Goal: Communication & Community: Participate in discussion

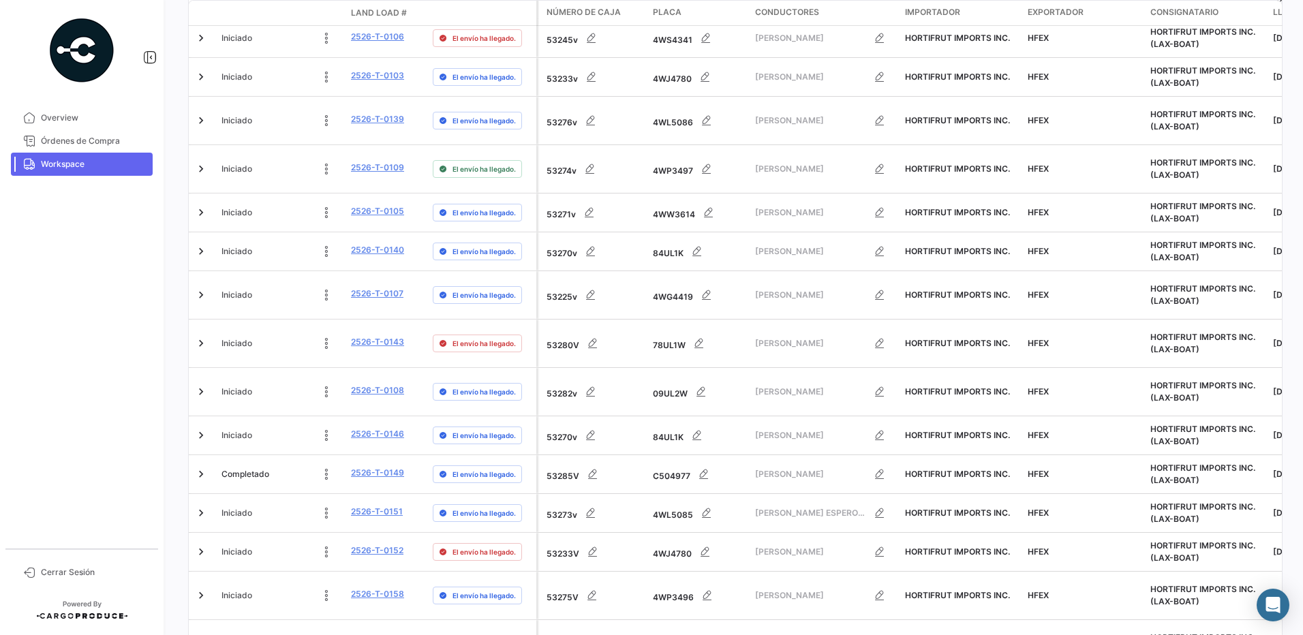
scroll to position [516, 0]
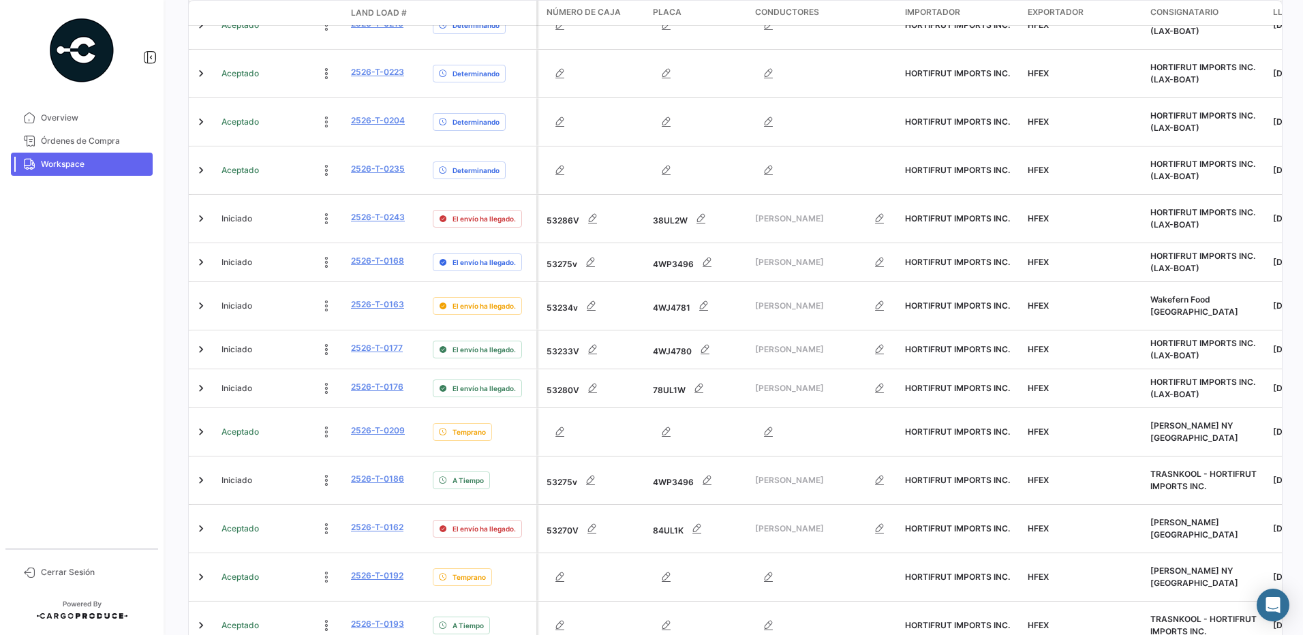
scroll to position [404, 0]
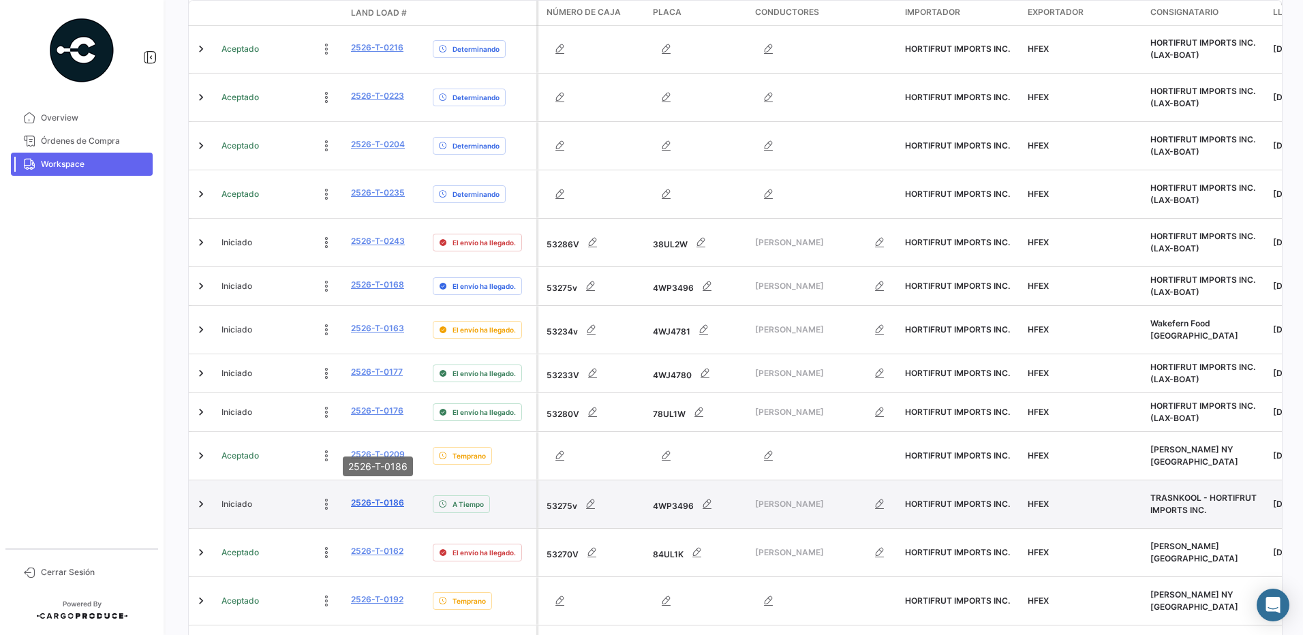
click at [368, 497] on link "2526-T-0186" at bounding box center [377, 503] width 53 height 12
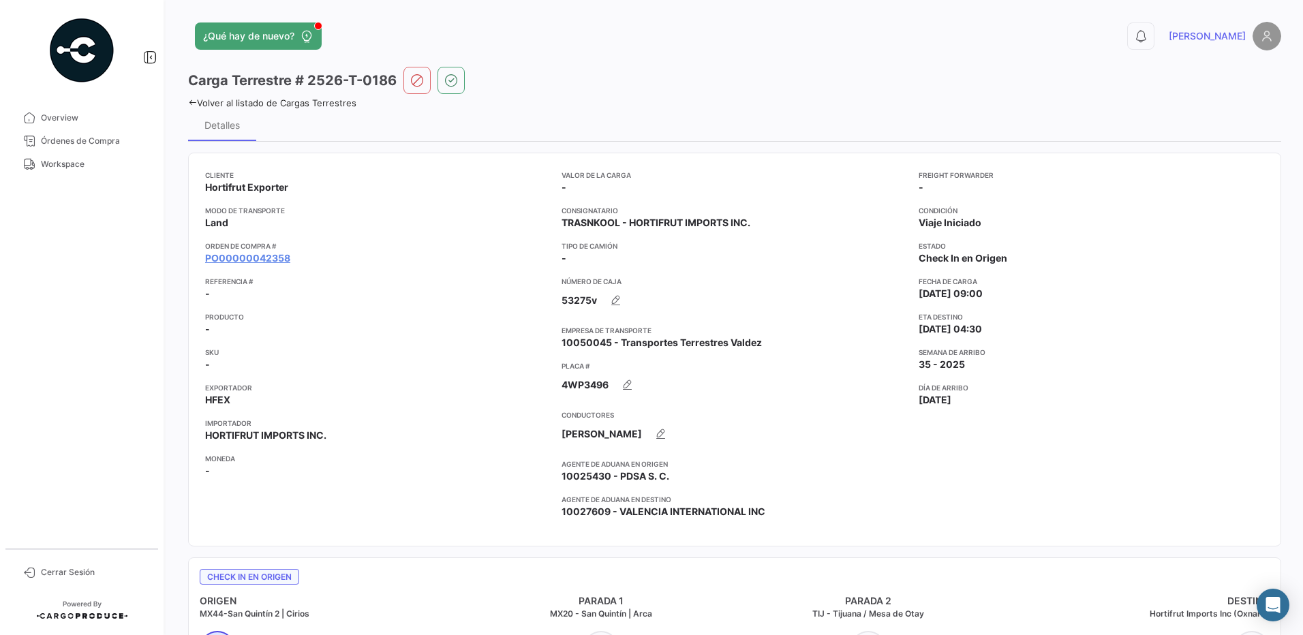
click at [194, 100] on icon at bounding box center [192, 102] width 9 height 9
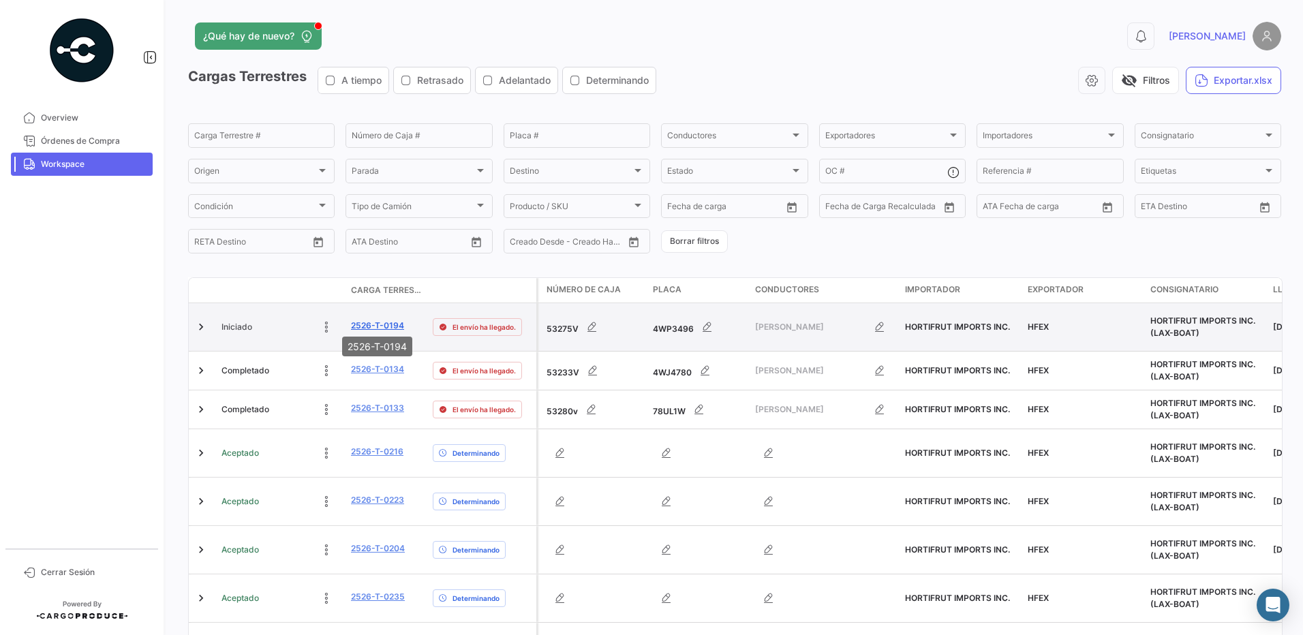
click at [386, 320] on link "2526-T-0194" at bounding box center [377, 326] width 53 height 12
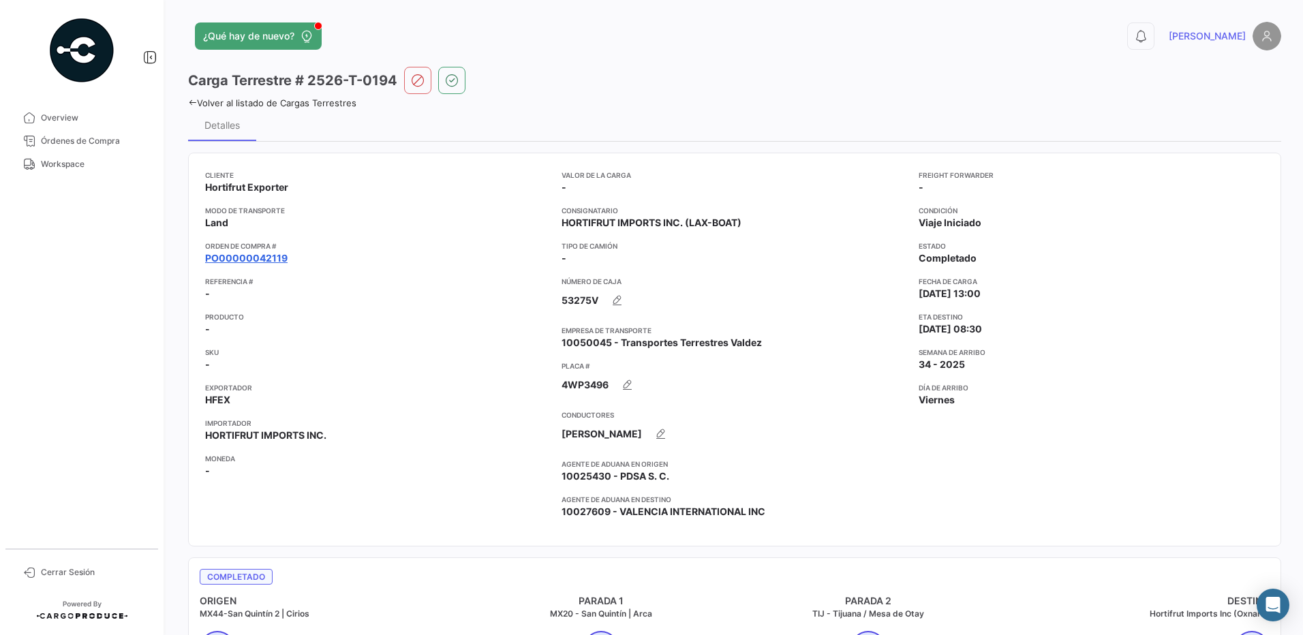
click at [277, 258] on link "PO00000042119" at bounding box center [246, 259] width 82 height 14
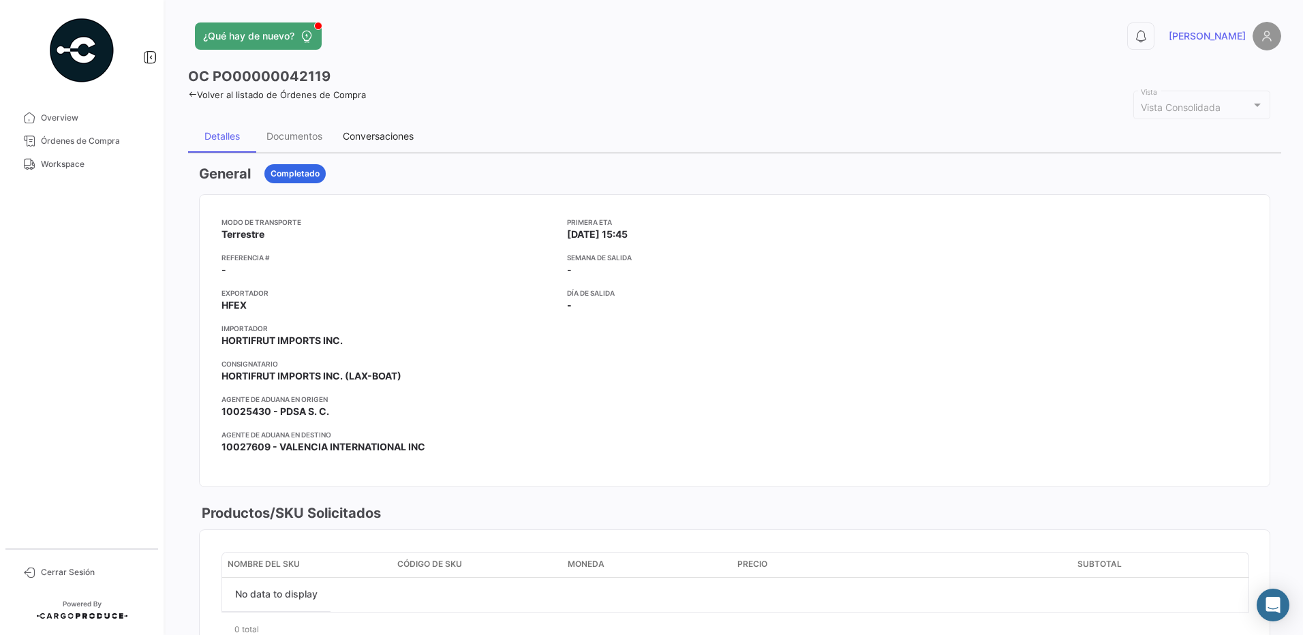
click at [368, 143] on div "Conversaciones" at bounding box center [378, 136] width 91 height 33
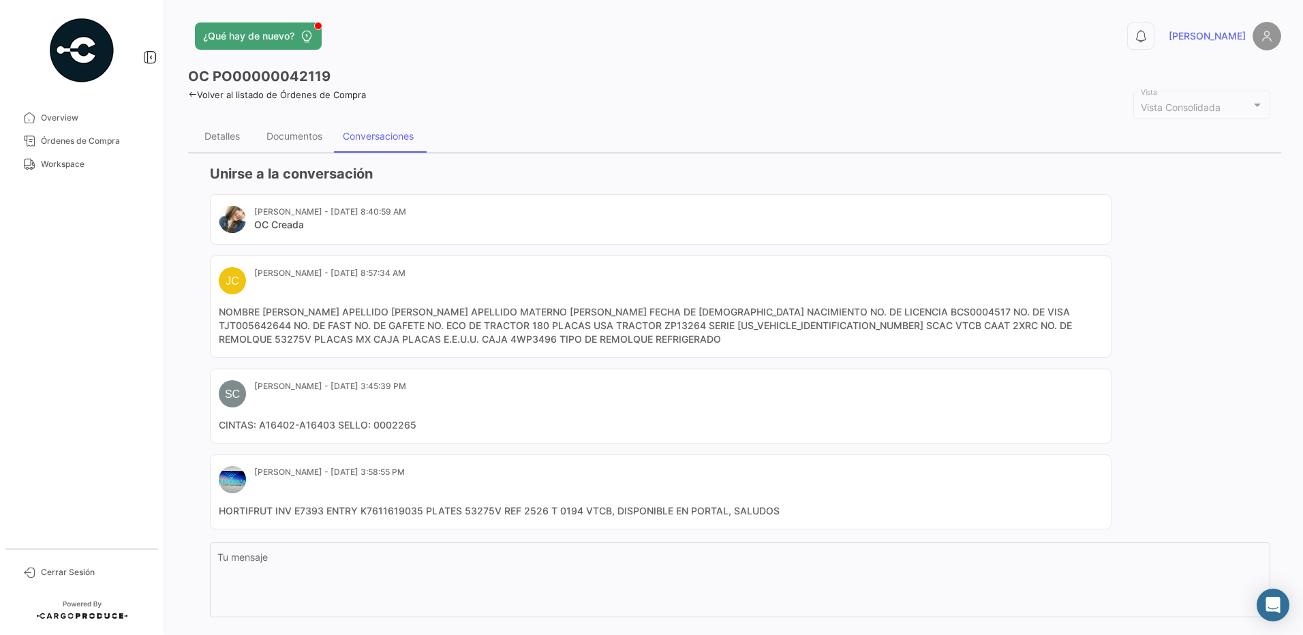
click at [458, 324] on mat-card-content "NOMBRE [PERSON_NAME] APELLIDO [PERSON_NAME] APELLIDO MATERNO [PERSON_NAME] FECH…" at bounding box center [661, 325] width 884 height 41
click at [425, 329] on mat-card-content "NOMBRE [PERSON_NAME] APELLIDO [PERSON_NAME] APELLIDO MATERNO [PERSON_NAME] FECH…" at bounding box center [661, 325] width 884 height 41
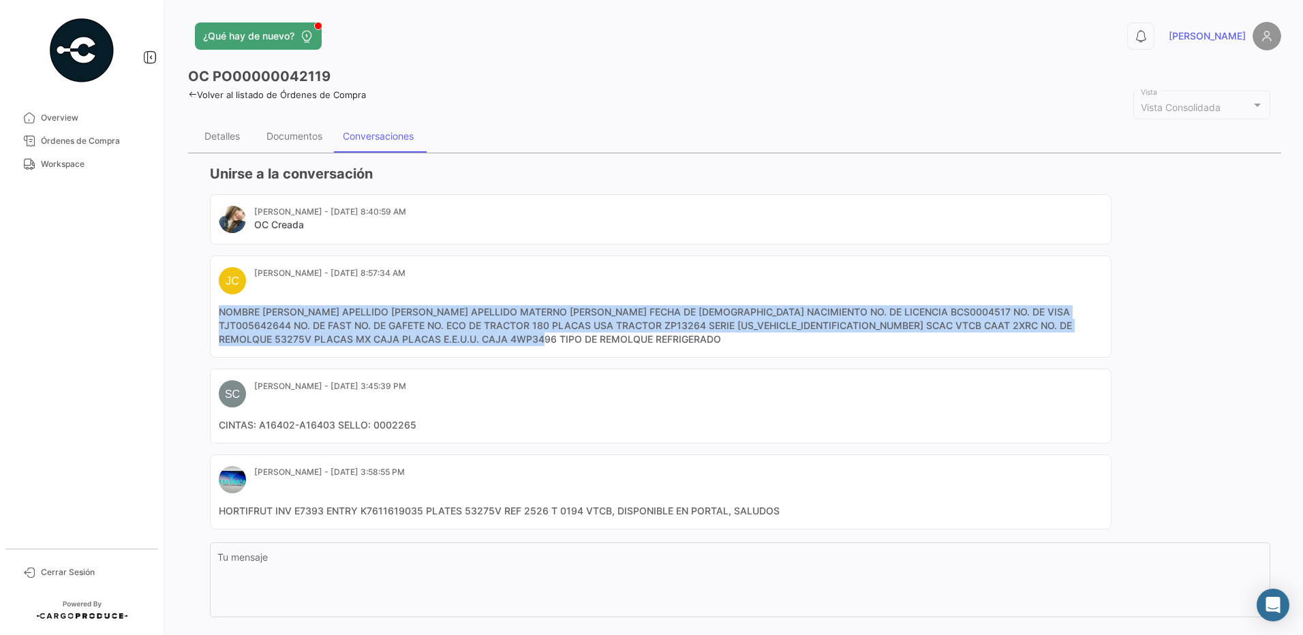
drag, startPoint x: 550, startPoint y: 345, endPoint x: 205, endPoint y: 305, distance: 347.9
click at [205, 305] on app-po-activity "Unirse a la conversación [PERSON_NAME] - [DATE] 8:40:59 AM OC Creada [PERSON_NA…" at bounding box center [735, 417] width 1072 height 507
copy mat-card-content "NOMBRE [PERSON_NAME] APELLIDO [PERSON_NAME] APELLIDO MATERNO [PERSON_NAME] FECH…"
drag, startPoint x: 74, startPoint y: 168, endPoint x: 82, endPoint y: 172, distance: 8.9
click at [74, 168] on span "Workspace" at bounding box center [94, 164] width 106 height 12
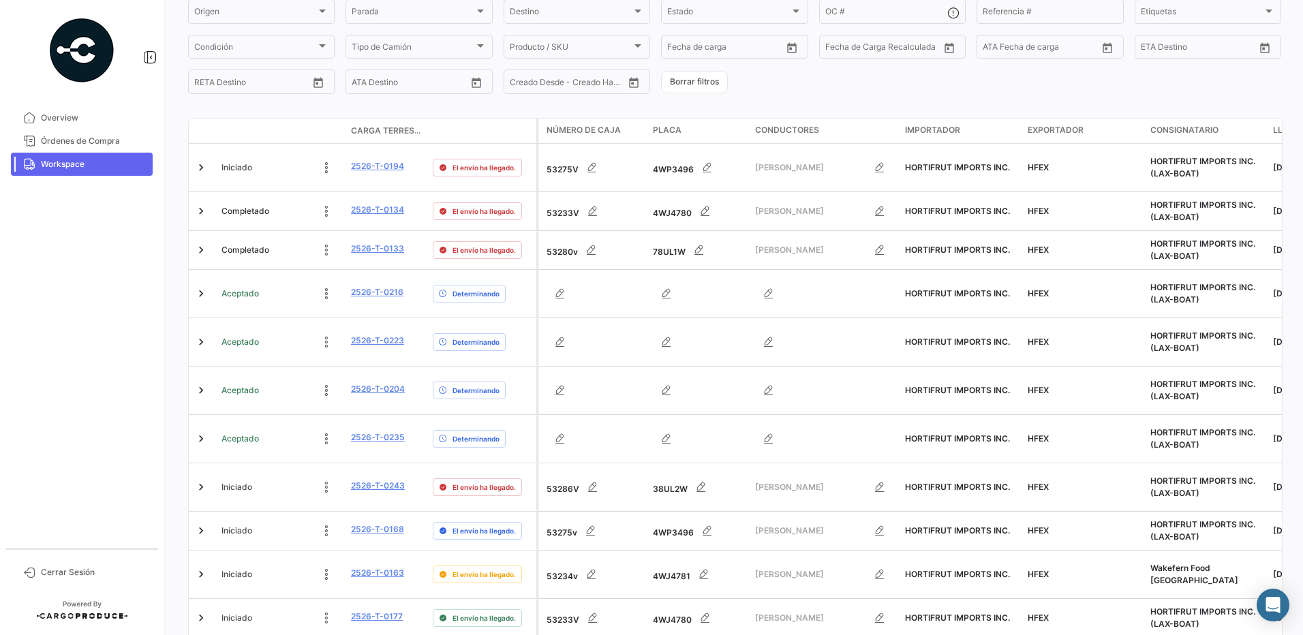
scroll to position [428, 0]
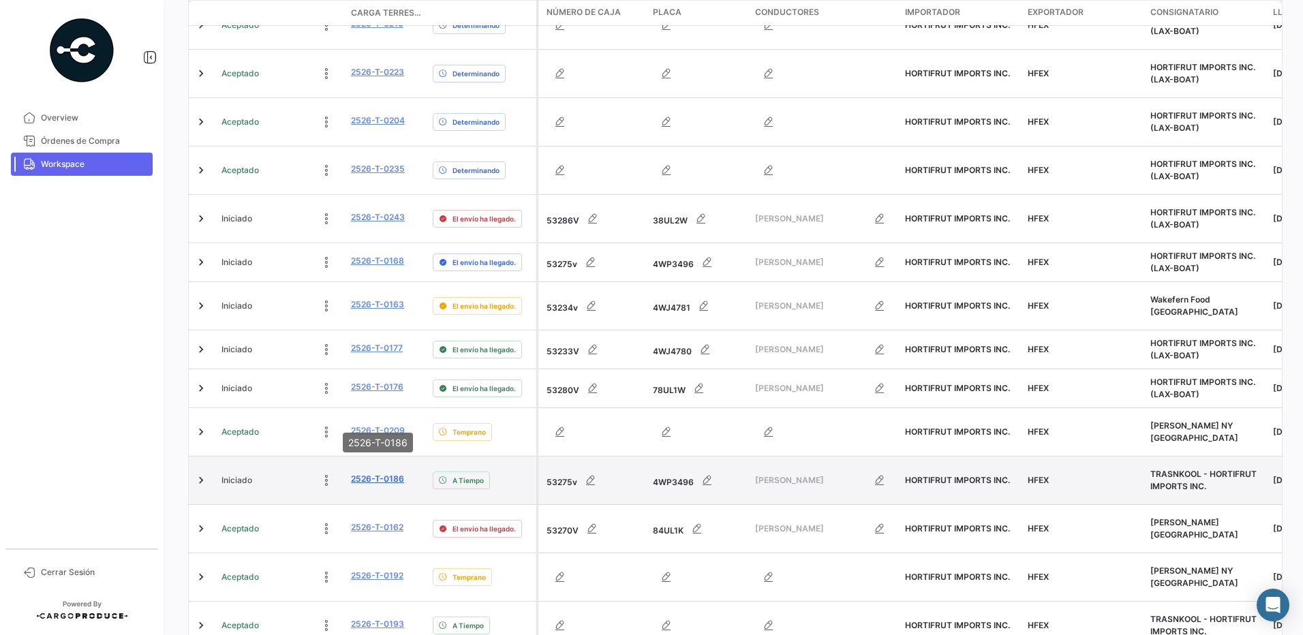
click at [388, 473] on link "2526-T-0186" at bounding box center [377, 479] width 53 height 12
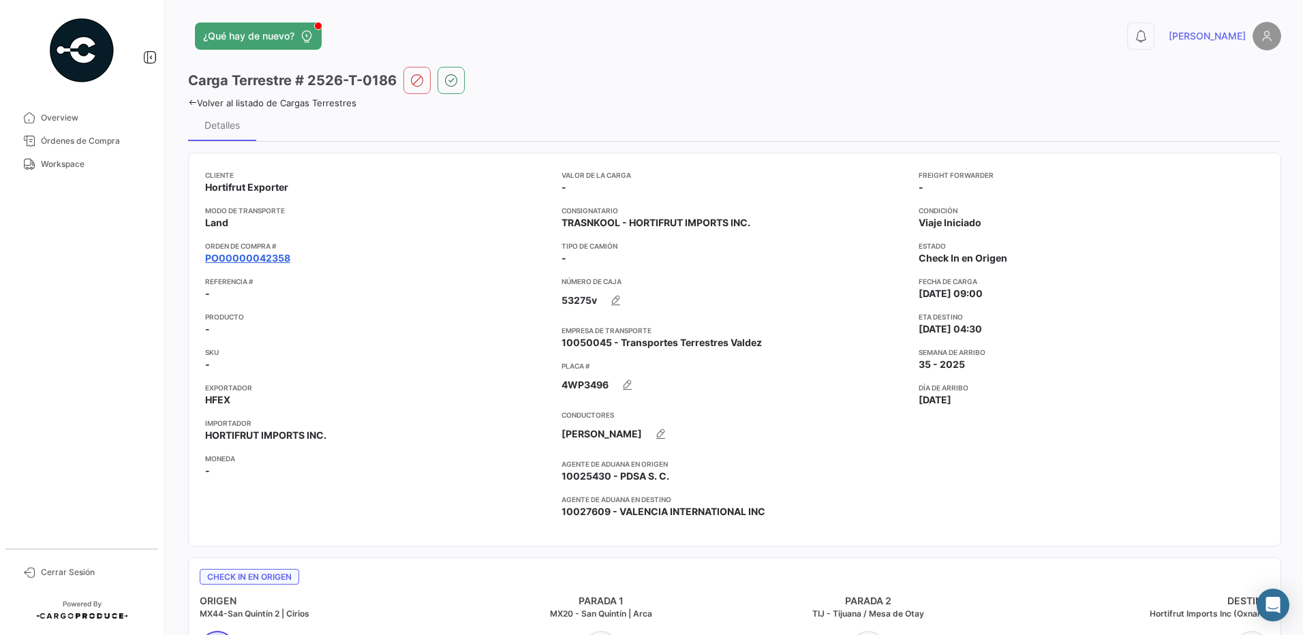
click at [277, 254] on link "PO00000042358" at bounding box center [247, 259] width 85 height 14
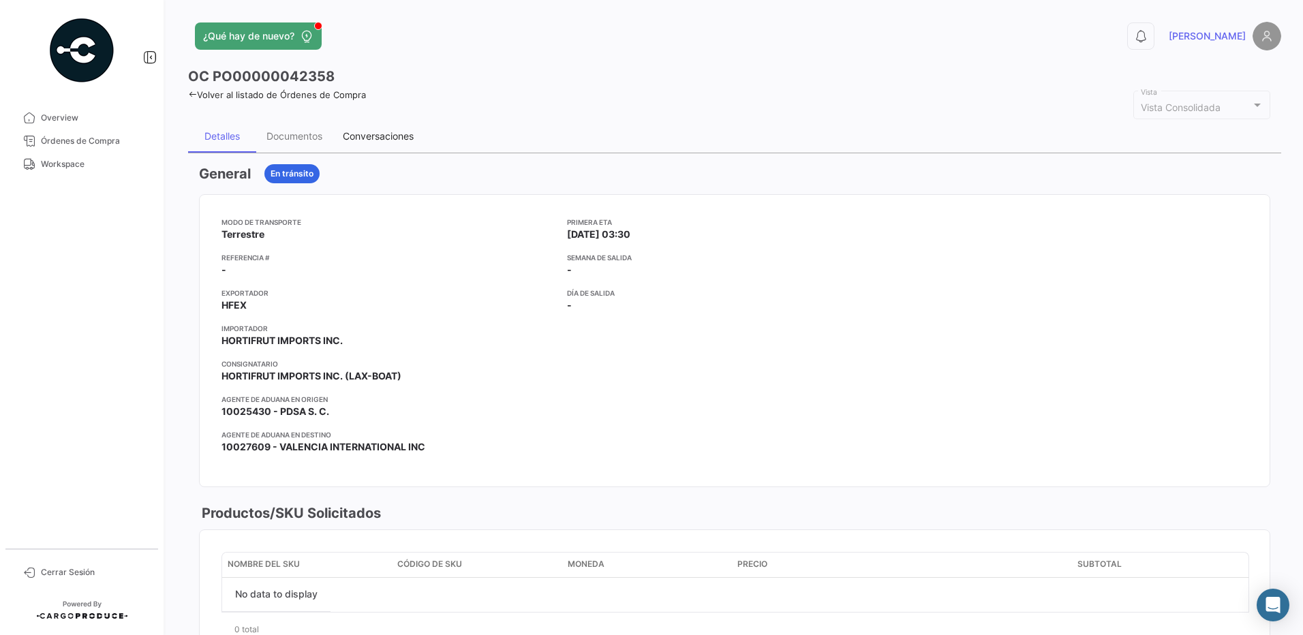
click at [398, 127] on div "Conversaciones" at bounding box center [378, 136] width 91 height 33
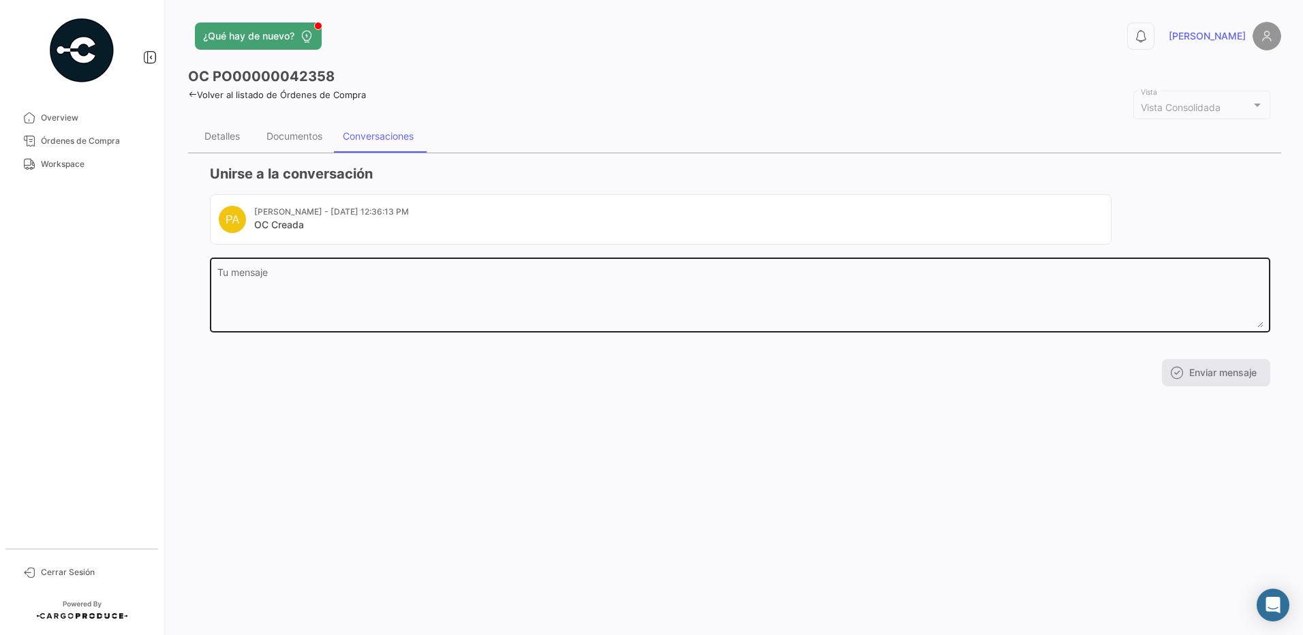
click at [421, 282] on textarea "Tu mensaje" at bounding box center [740, 298] width 1046 height 60
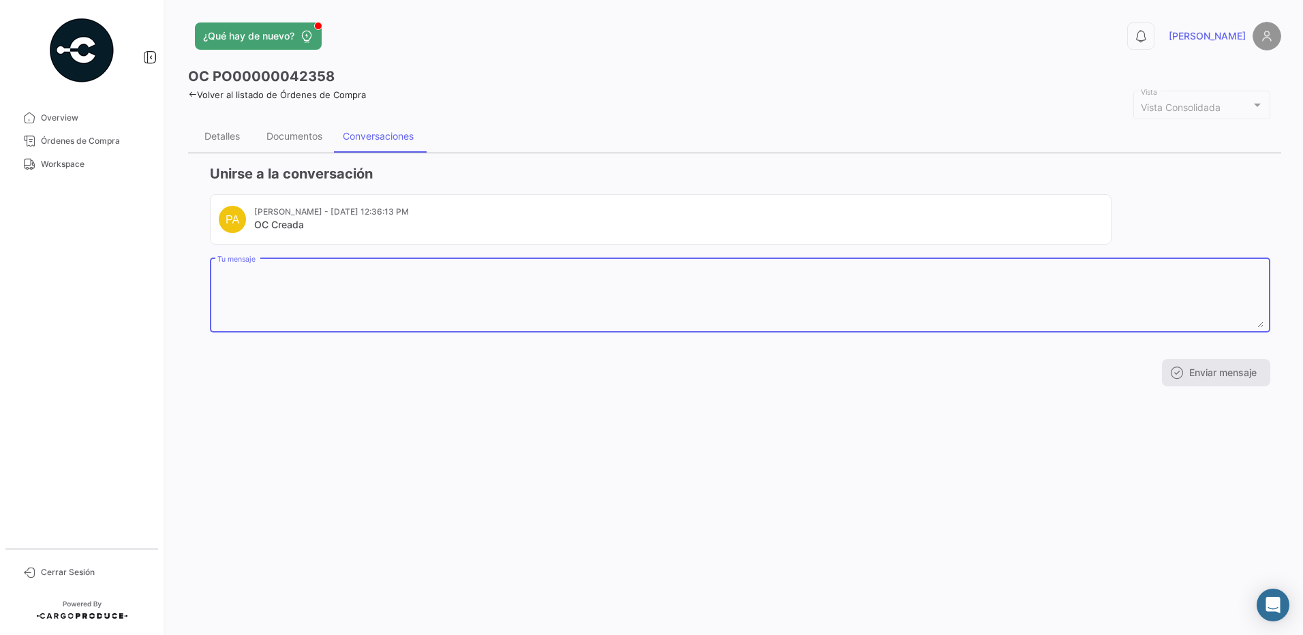
paste textarea "NOMBRE [PERSON_NAME] APELLIDO [PERSON_NAME] APELLIDO MATERNO [PERSON_NAME] FECH…"
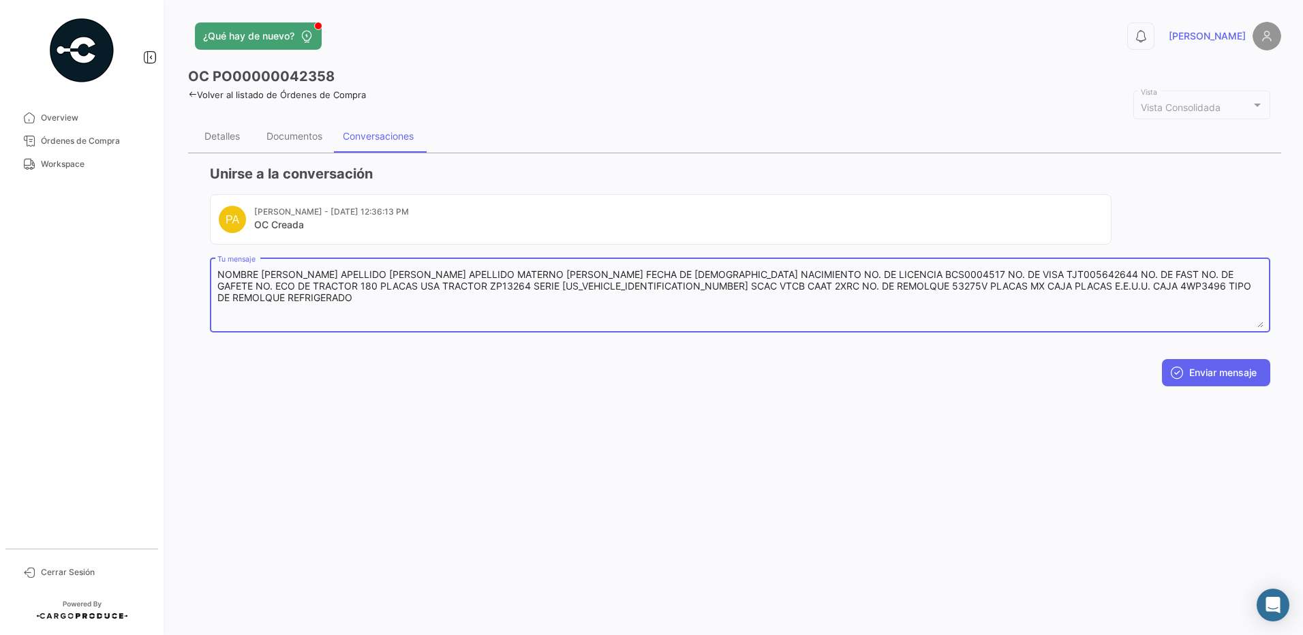
click at [371, 297] on textarea "NOMBRE [PERSON_NAME] APELLIDO [PERSON_NAME] APELLIDO MATERNO [PERSON_NAME] FECH…" at bounding box center [740, 298] width 1046 height 60
click at [283, 288] on textarea "NOMBRE [PERSON_NAME] APELLIDO [PERSON_NAME] APELLIDO MATERNO [PERSON_NAME] FECH…" at bounding box center [740, 298] width 1046 height 60
drag, startPoint x: 433, startPoint y: 289, endPoint x: 395, endPoint y: 289, distance: 37.5
click at [395, 289] on textarea "NOMBRE [PERSON_NAME] APELLIDO [PERSON_NAME] APELLIDO MATERNO [PERSON_NAME] FECH…" at bounding box center [740, 298] width 1046 height 60
paste textarea "ZP68718"
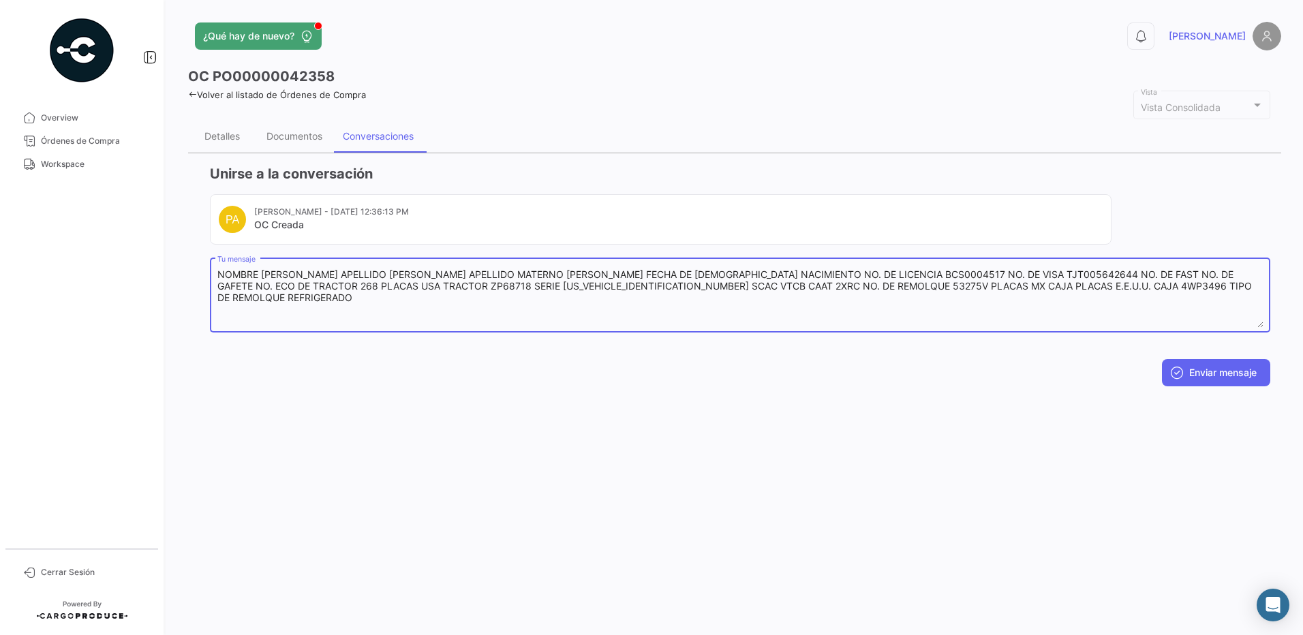
drag, startPoint x: 573, startPoint y: 286, endPoint x: 468, endPoint y: 288, distance: 104.3
click at [468, 288] on textarea "NOMBRE [PERSON_NAME] APELLIDO [PERSON_NAME] APELLIDO MATERNO [PERSON_NAME] FECH…" at bounding box center [740, 298] width 1046 height 60
paste textarea "49X6TF569358"
drag, startPoint x: 1186, startPoint y: 277, endPoint x: 1032, endPoint y: 280, distance: 154.1
click at [1032, 280] on textarea "NOMBRE [PERSON_NAME] APELLIDO [PERSON_NAME] APELLIDO MATERNO [PERSON_NAME] FECH…" at bounding box center [740, 298] width 1046 height 60
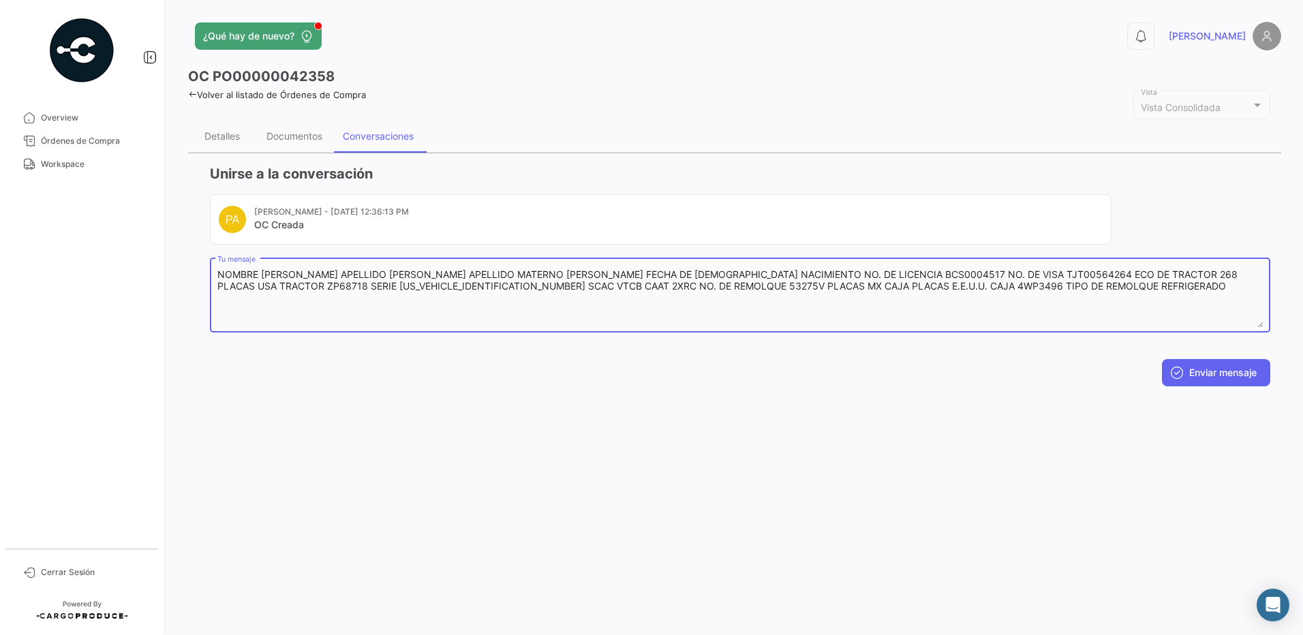
click at [1054, 285] on textarea "NOMBRE [PERSON_NAME] APELLIDO [PERSON_NAME] APELLIDO MATERNO [PERSON_NAME] FECH…" at bounding box center [740, 298] width 1046 height 60
type textarea "NOMBRE [PERSON_NAME] APELLIDO [PERSON_NAME] APELLIDO MATERNO [PERSON_NAME] FECH…"
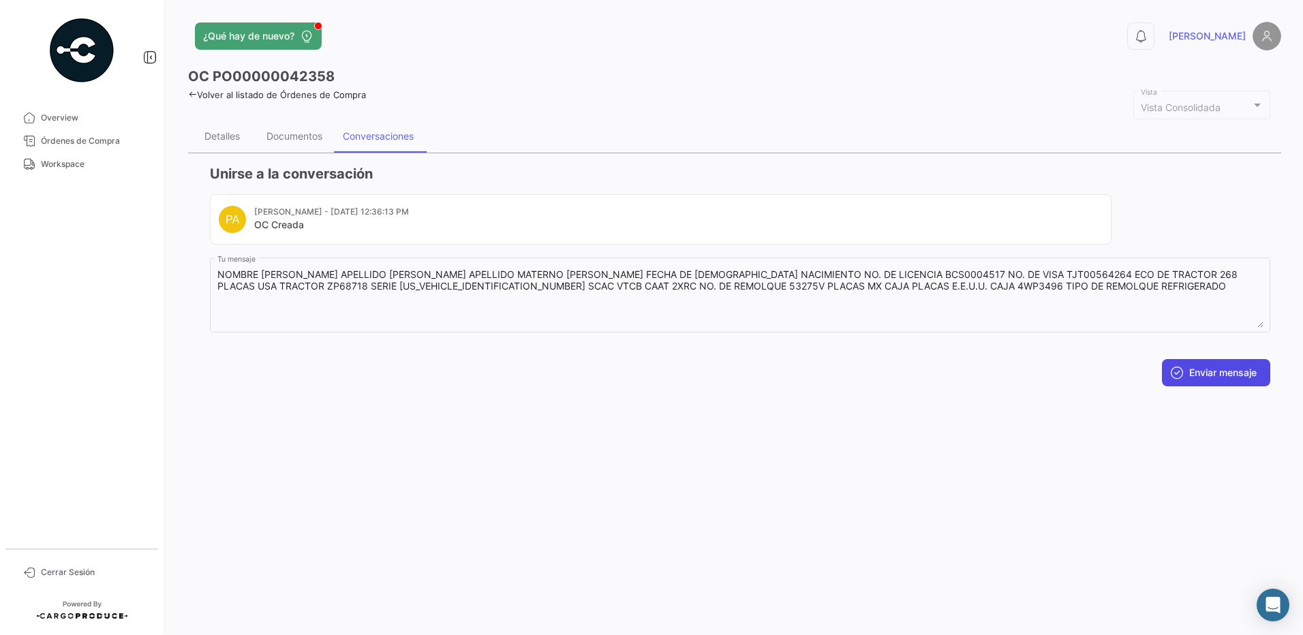
click at [1239, 377] on button "Enviar mensaje" at bounding box center [1216, 372] width 108 height 27
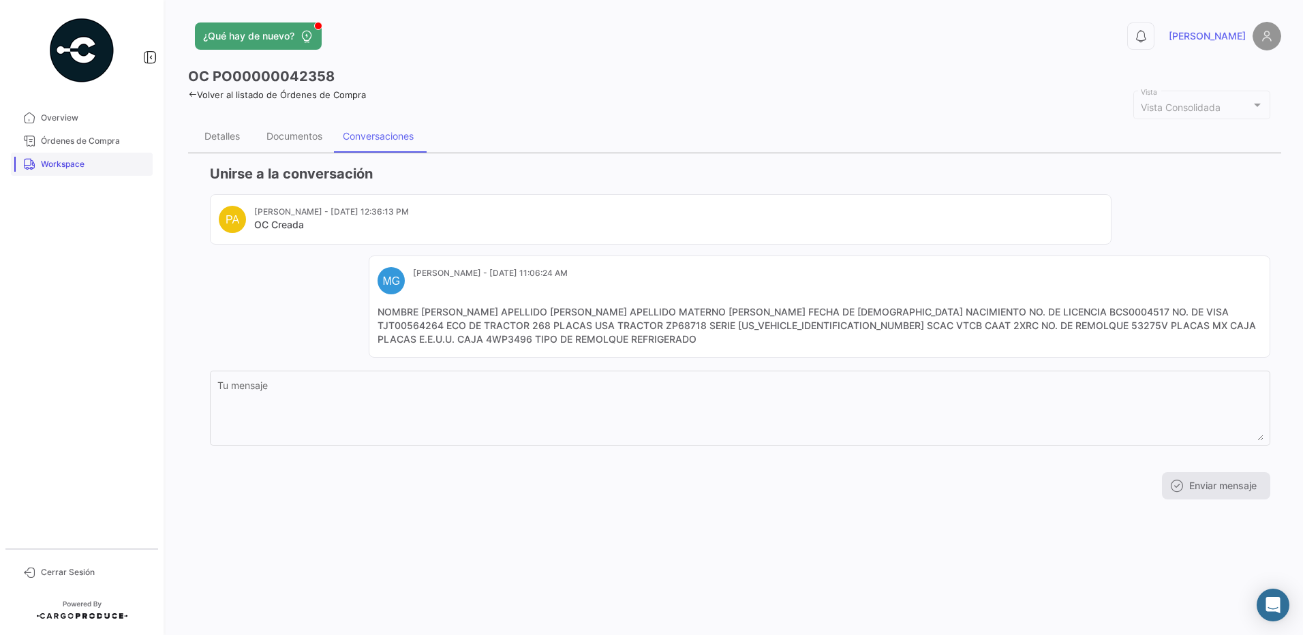
click at [78, 169] on span "Workspace" at bounding box center [94, 164] width 106 height 12
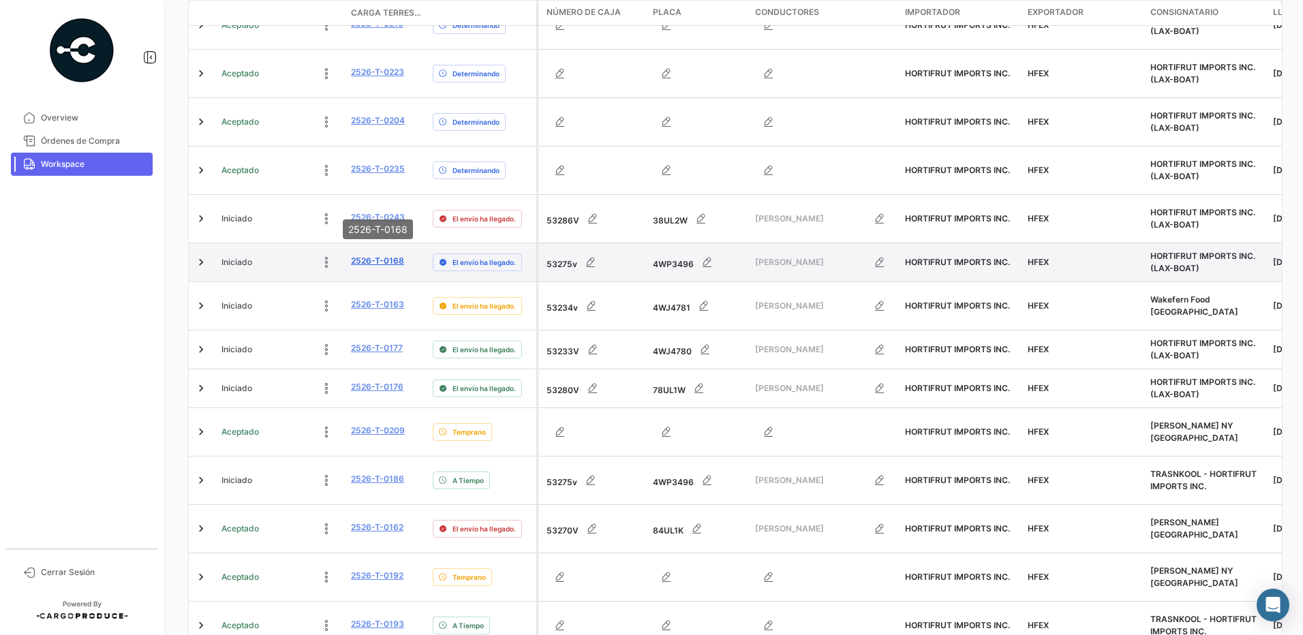
click at [396, 255] on link "2526-T-0168" at bounding box center [377, 261] width 53 height 12
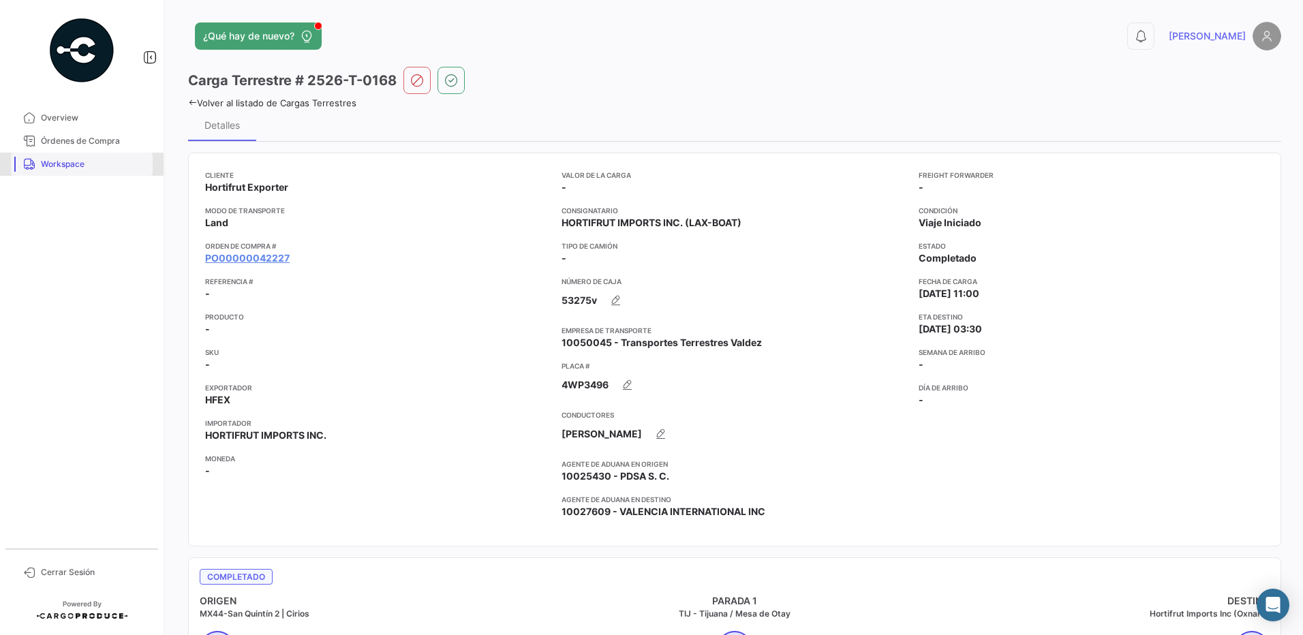
click at [52, 163] on span "Workspace" at bounding box center [94, 164] width 106 height 12
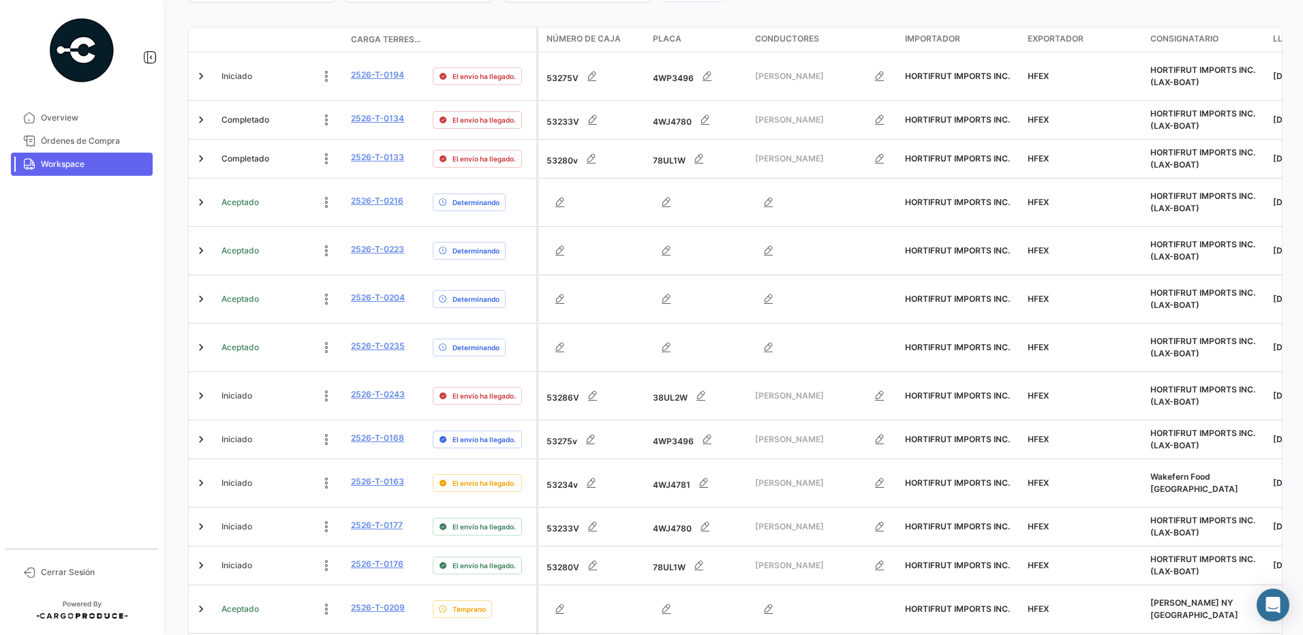
scroll to position [428, 0]
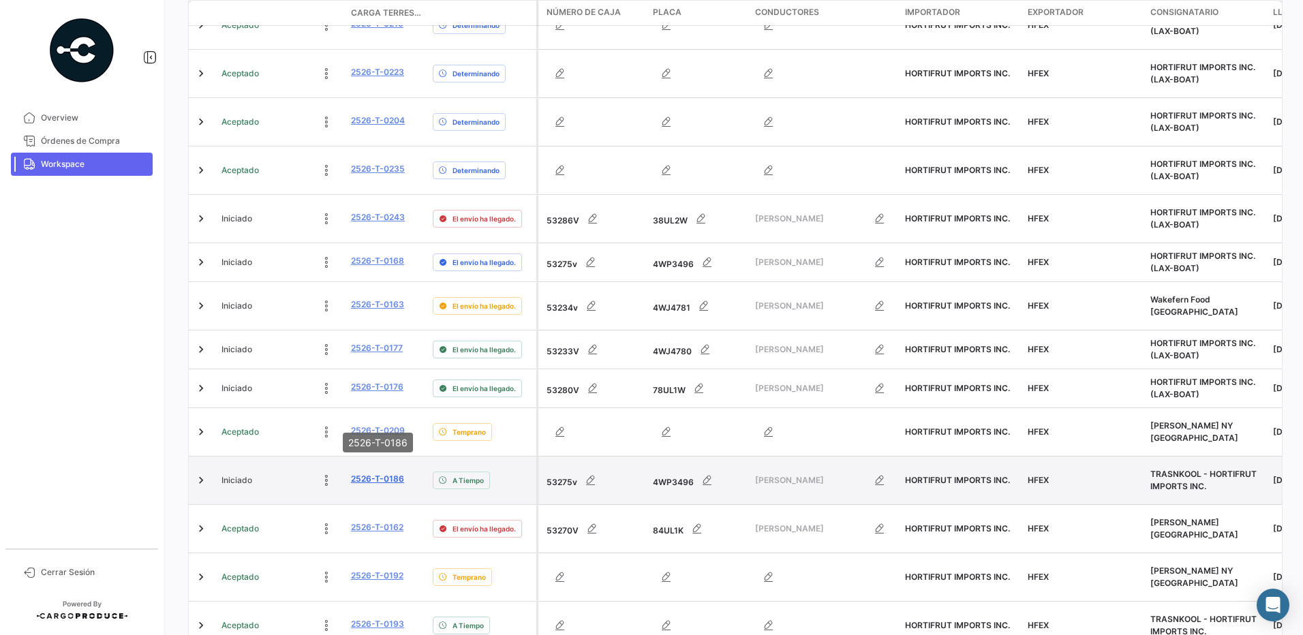
click at [370, 473] on link "2526-T-0186" at bounding box center [377, 479] width 53 height 12
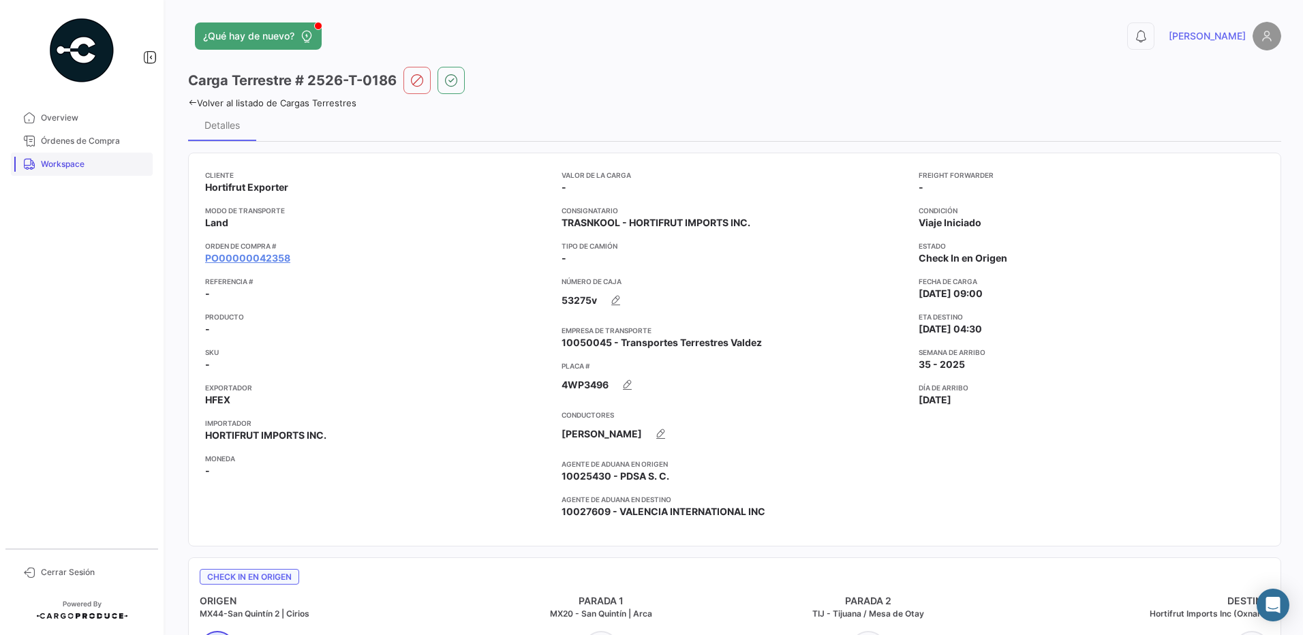
click at [91, 168] on span "Workspace" at bounding box center [94, 164] width 106 height 12
